Goal: Task Accomplishment & Management: Manage account settings

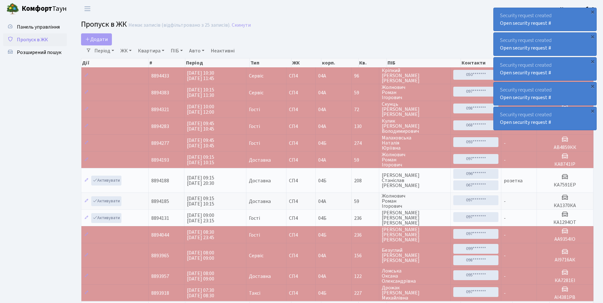
select select "25"
drag, startPoint x: 0, startPoint y: 0, endPoint x: 40, endPoint y: 73, distance: 83.8
click at [40, 73] on ul "Панель управління Пропуск в ЖК Розширений пошук" at bounding box center [35, 173] width 64 height 305
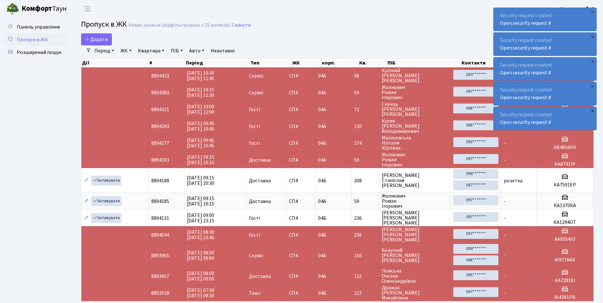
click at [592, 111] on div "×" at bounding box center [593, 111] width 6 height 6
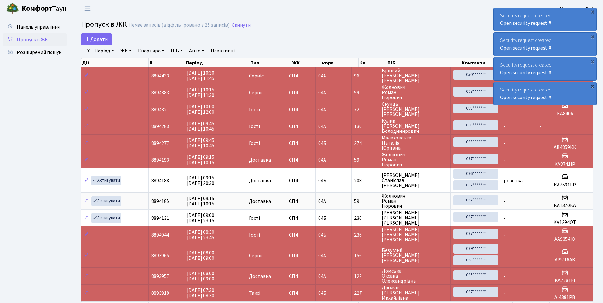
click at [592, 84] on div "×" at bounding box center [593, 86] width 6 height 6
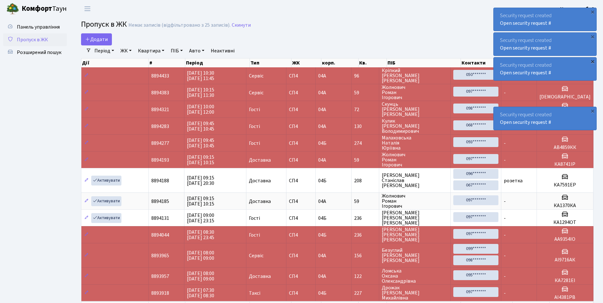
click at [594, 63] on div "×" at bounding box center [593, 61] width 6 height 6
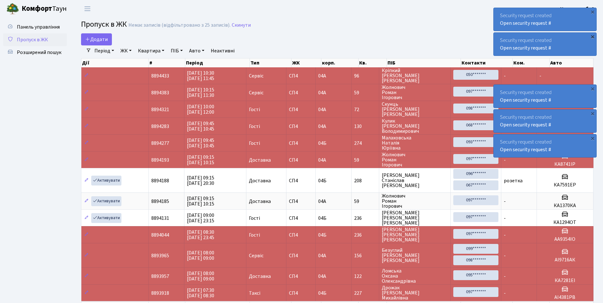
click at [593, 38] on div "×" at bounding box center [593, 36] width 6 height 6
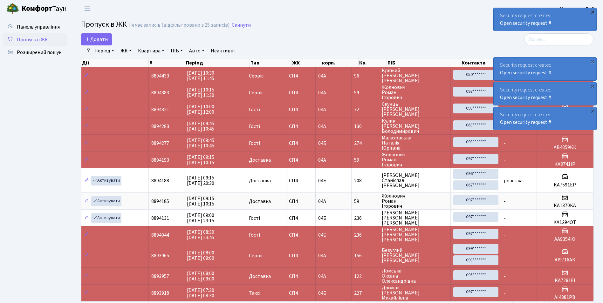
click at [593, 14] on div "×" at bounding box center [593, 12] width 6 height 6
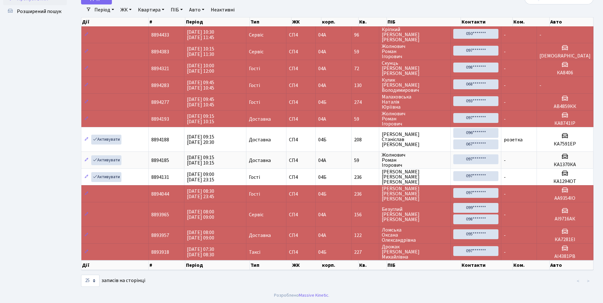
scroll to position [41, 0]
click at [89, 285] on select "10 25 50 100 250 500 1,000" at bounding box center [90, 281] width 18 height 12
select select "50"
click at [81, 275] on select "10 25 50 100 250 500 1,000" at bounding box center [90, 281] width 18 height 12
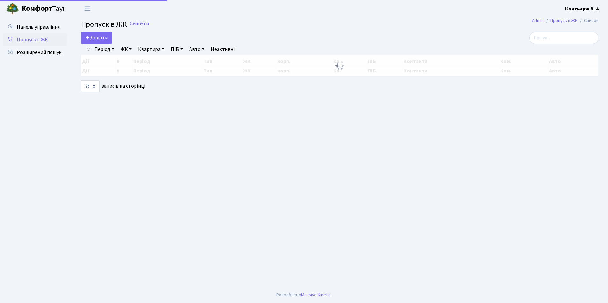
select select "25"
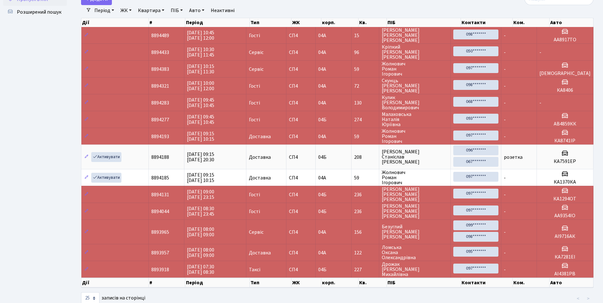
scroll to position [26, 0]
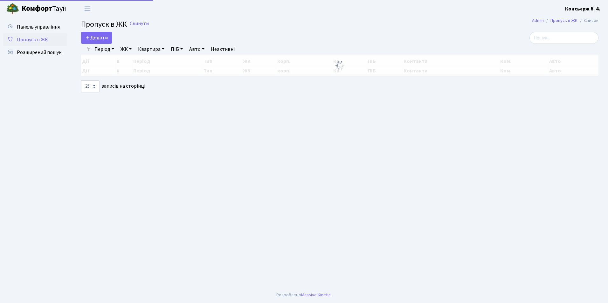
select select "25"
